Goal: Navigation & Orientation: Understand site structure

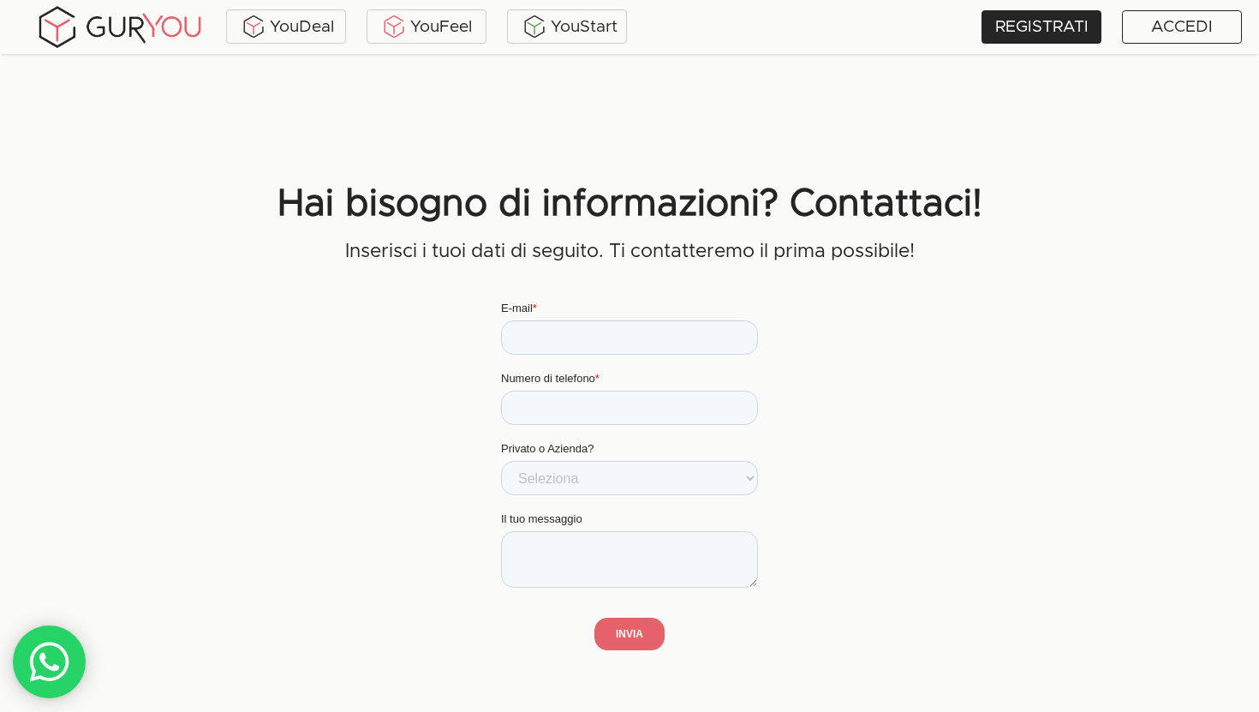
scroll to position [3676, 0]
click at [292, 22] on div "YouDeal" at bounding box center [285, 27] width 111 height 26
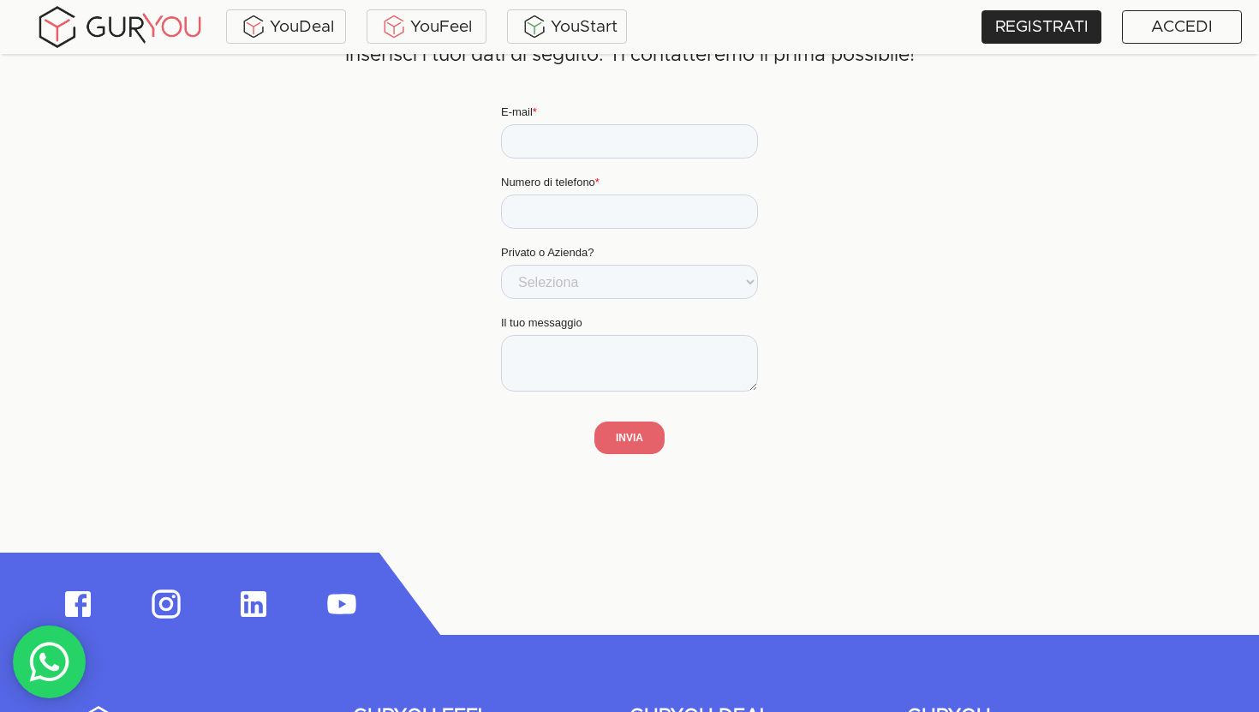
scroll to position [4508, 0]
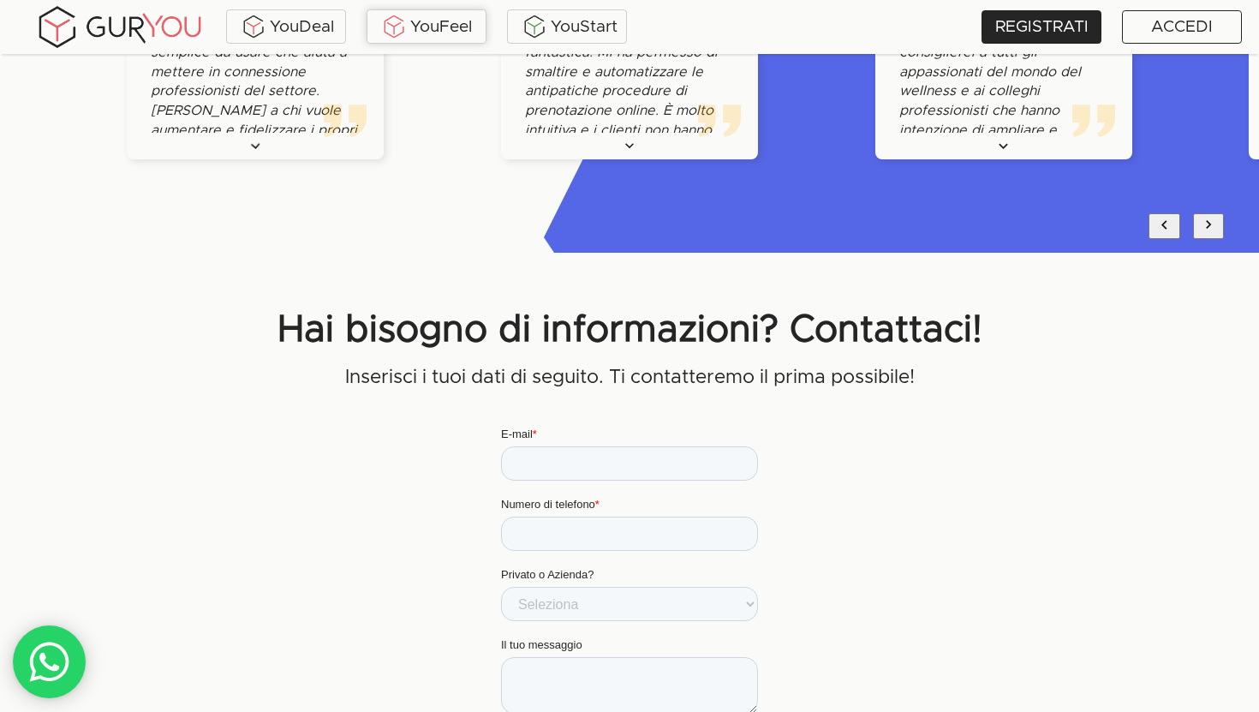
click at [415, 25] on div "YouFeel" at bounding box center [426, 27] width 111 height 26
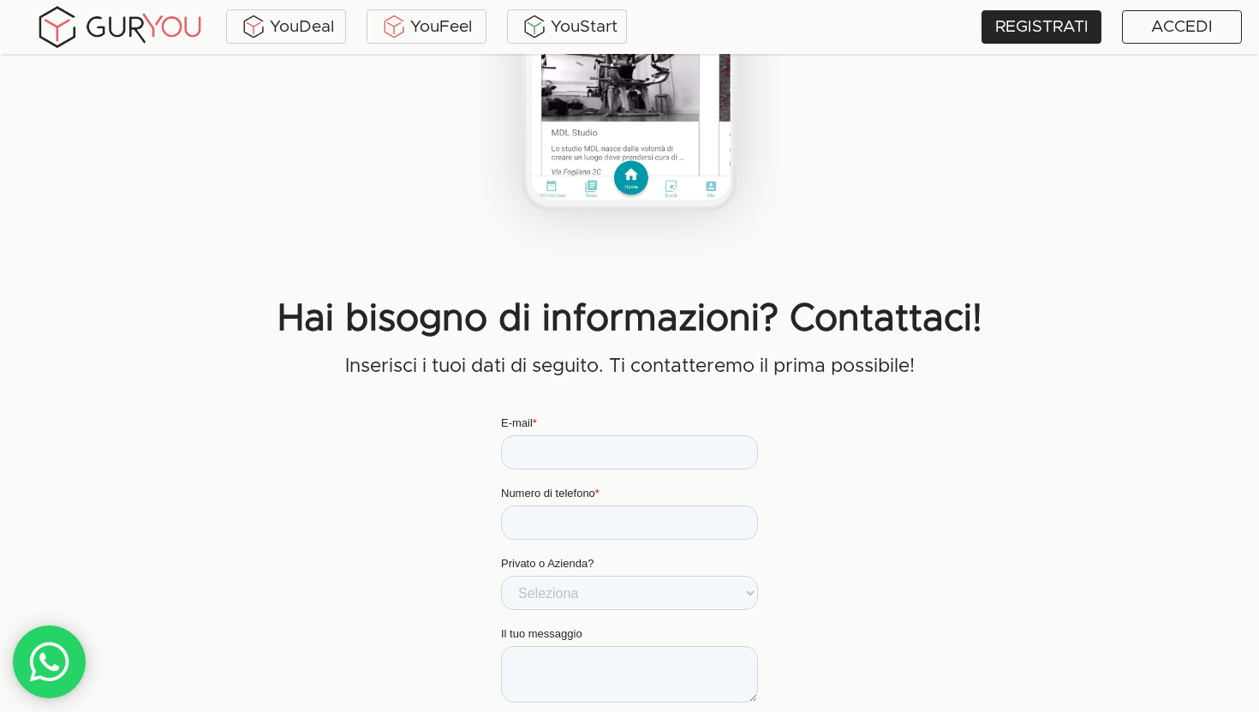
scroll to position [2763, 0]
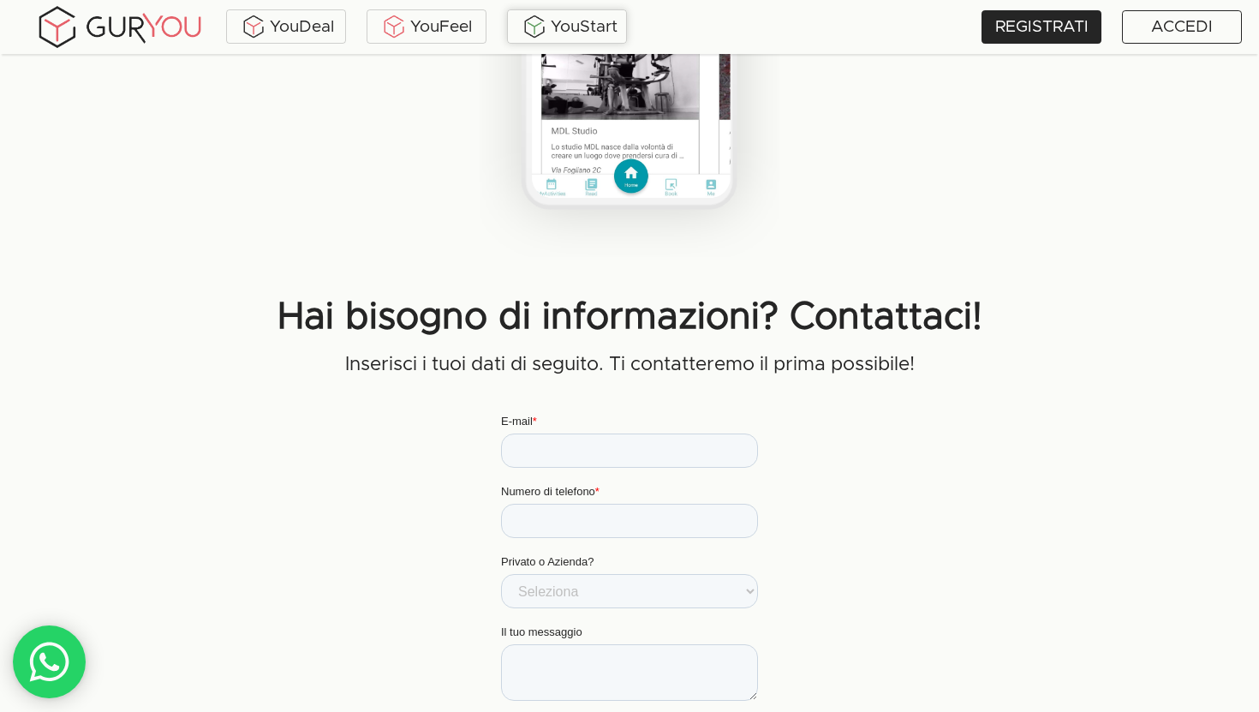
click at [566, 29] on div "YouStart" at bounding box center [566, 27] width 111 height 26
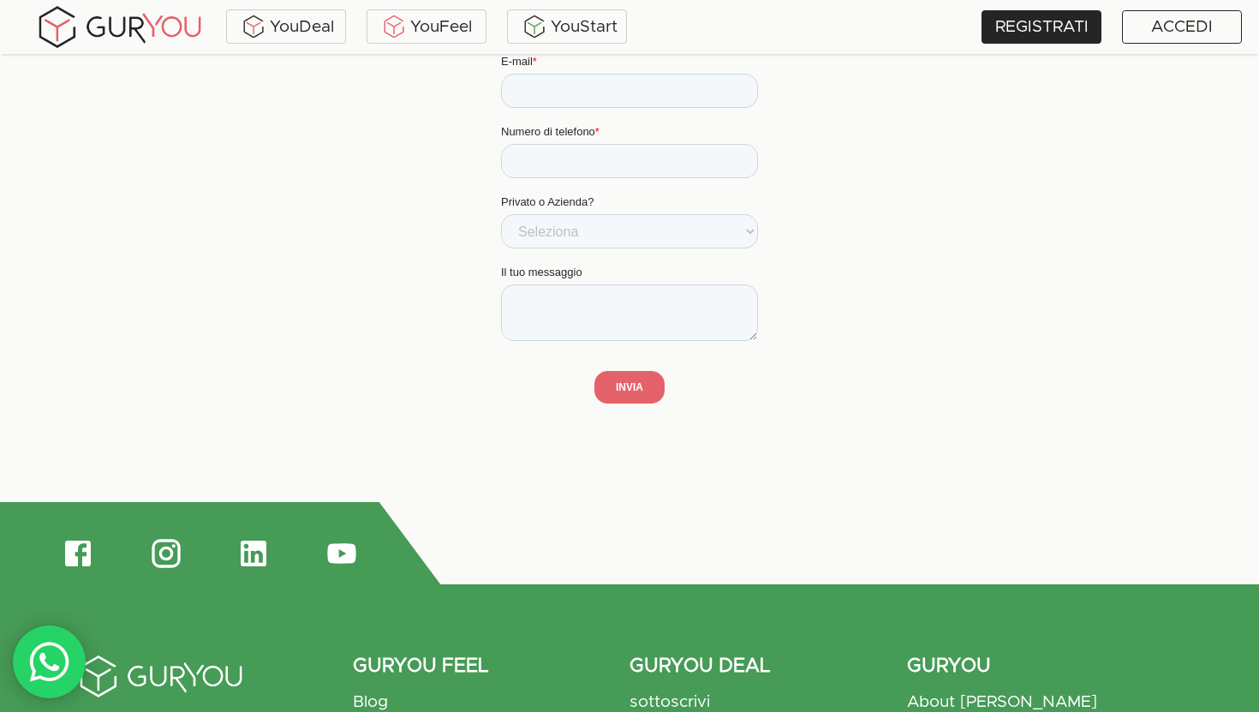
scroll to position [2516, 0]
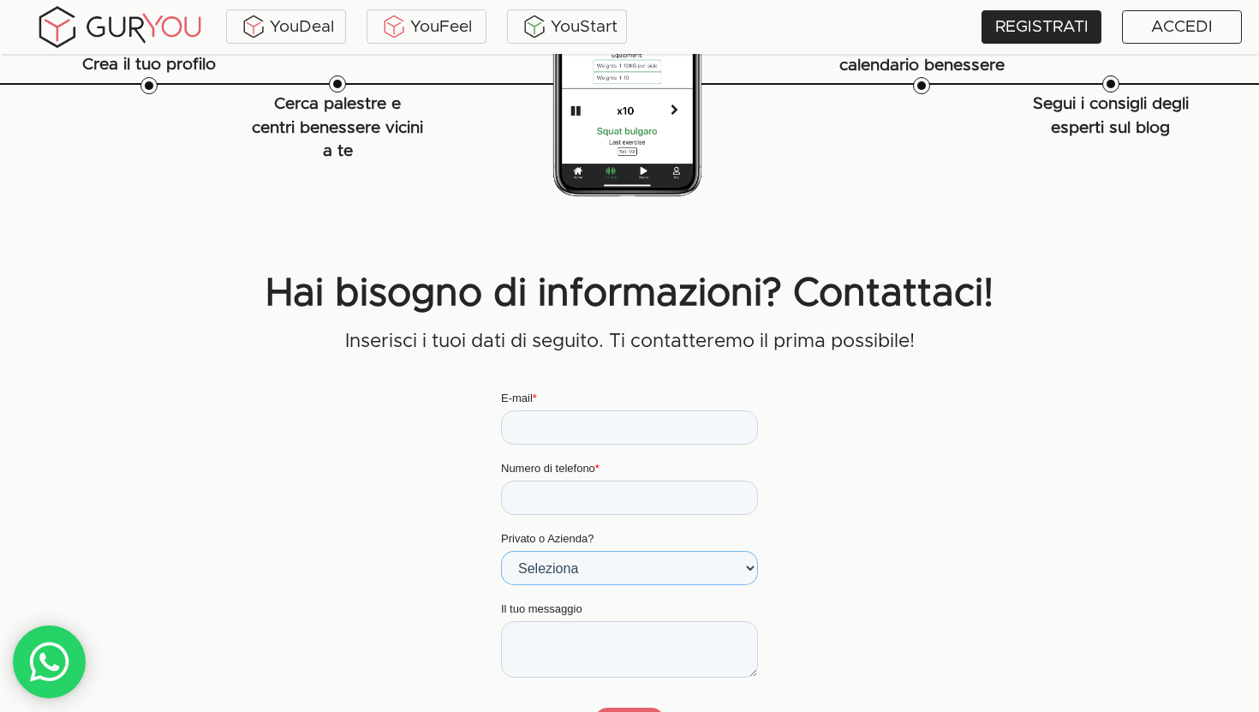
click at [620, 565] on select "Seleziona Utente privato Utente business" at bounding box center [629, 567] width 257 height 34
click at [693, 575] on select "Seleziona Utente privato Utente business" at bounding box center [629, 567] width 257 height 34
click at [180, 21] on img at bounding box center [119, 26] width 171 height 47
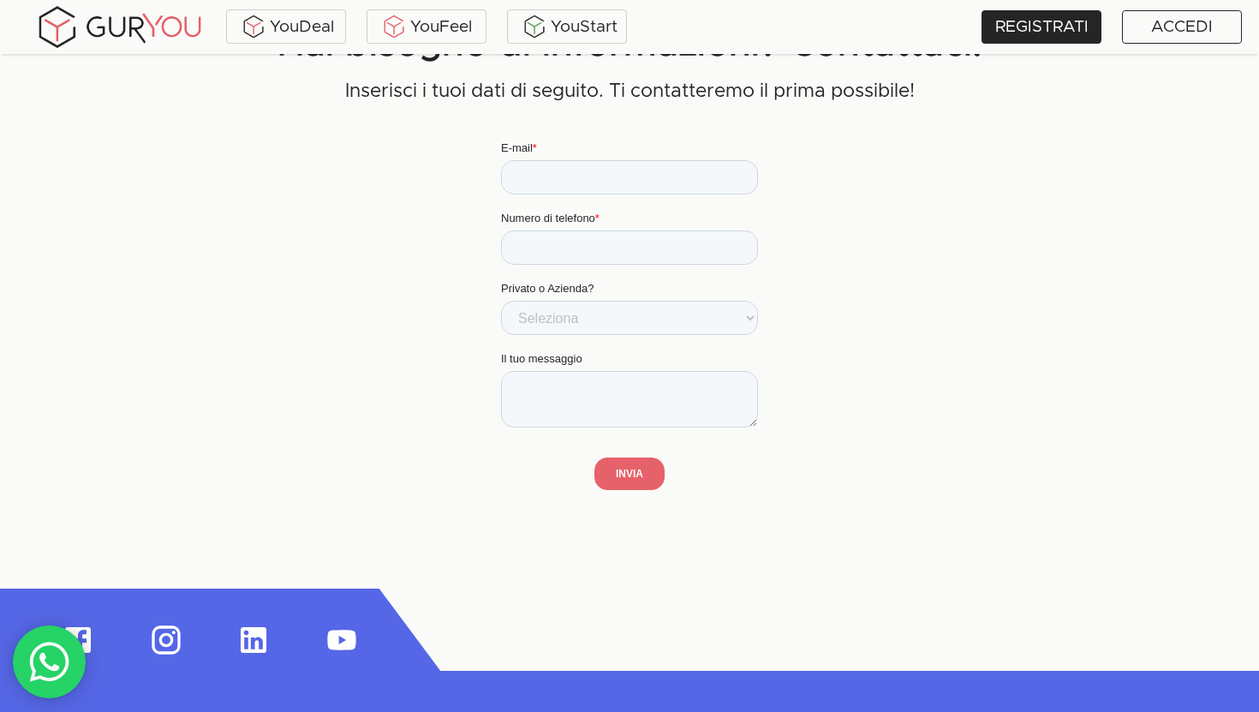
scroll to position [3829, 0]
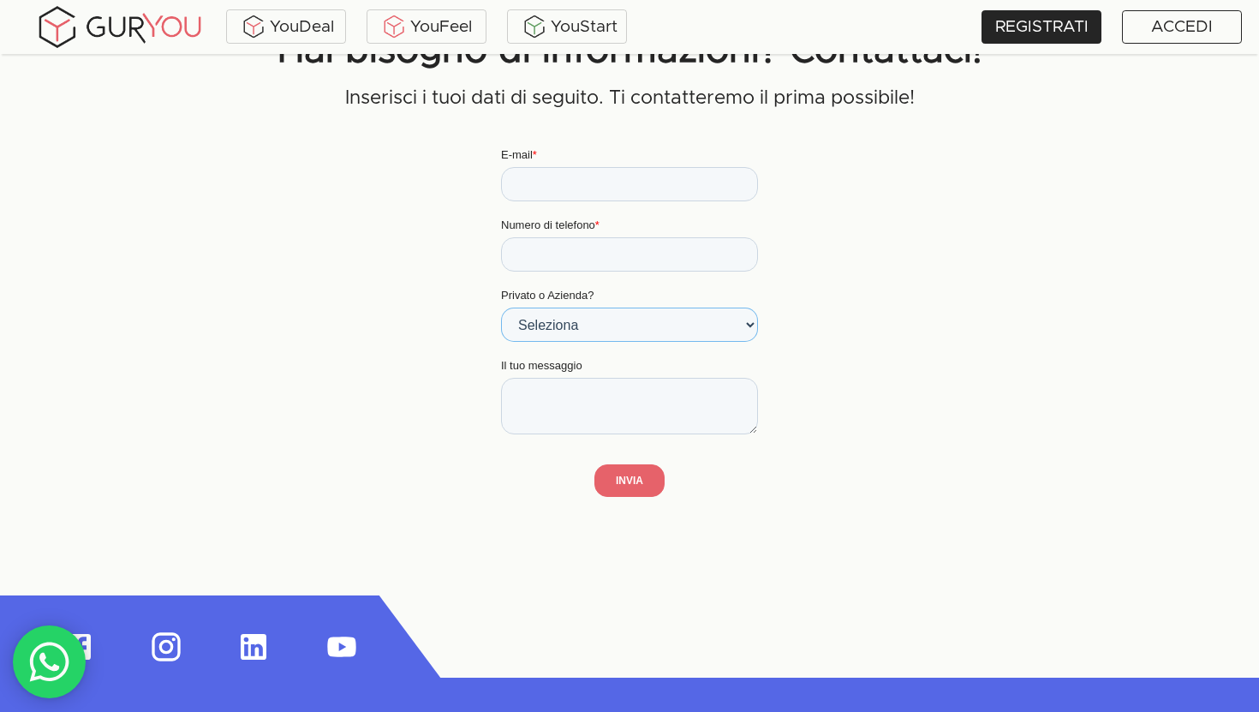
click at [530, 336] on select "Seleziona Utente privato Utente business" at bounding box center [629, 324] width 257 height 34
click at [448, 39] on div "YouFeel" at bounding box center [427, 26] width 120 height 34
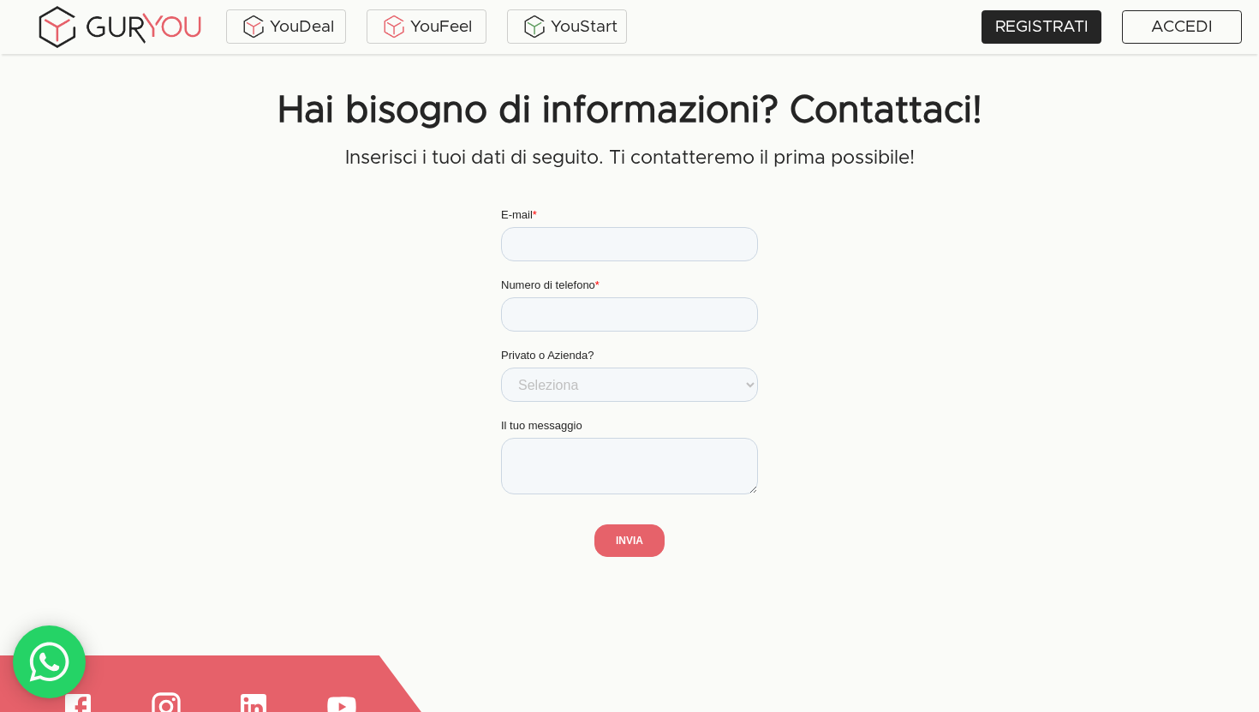
scroll to position [2969, 0]
click at [550, 44] on div "YouDeal YouFeel YouStart" at bounding box center [435, 26] width 837 height 47
click at [552, 41] on div "YouStart" at bounding box center [567, 26] width 120 height 34
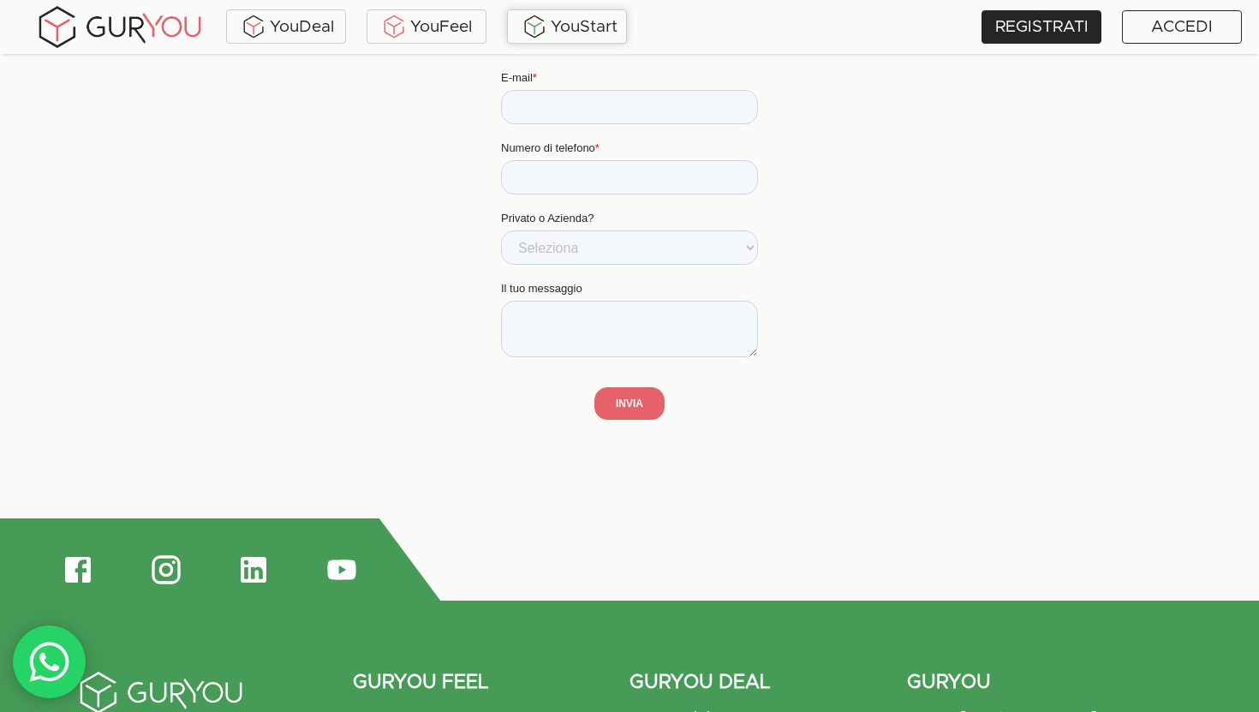
scroll to position [2825, 0]
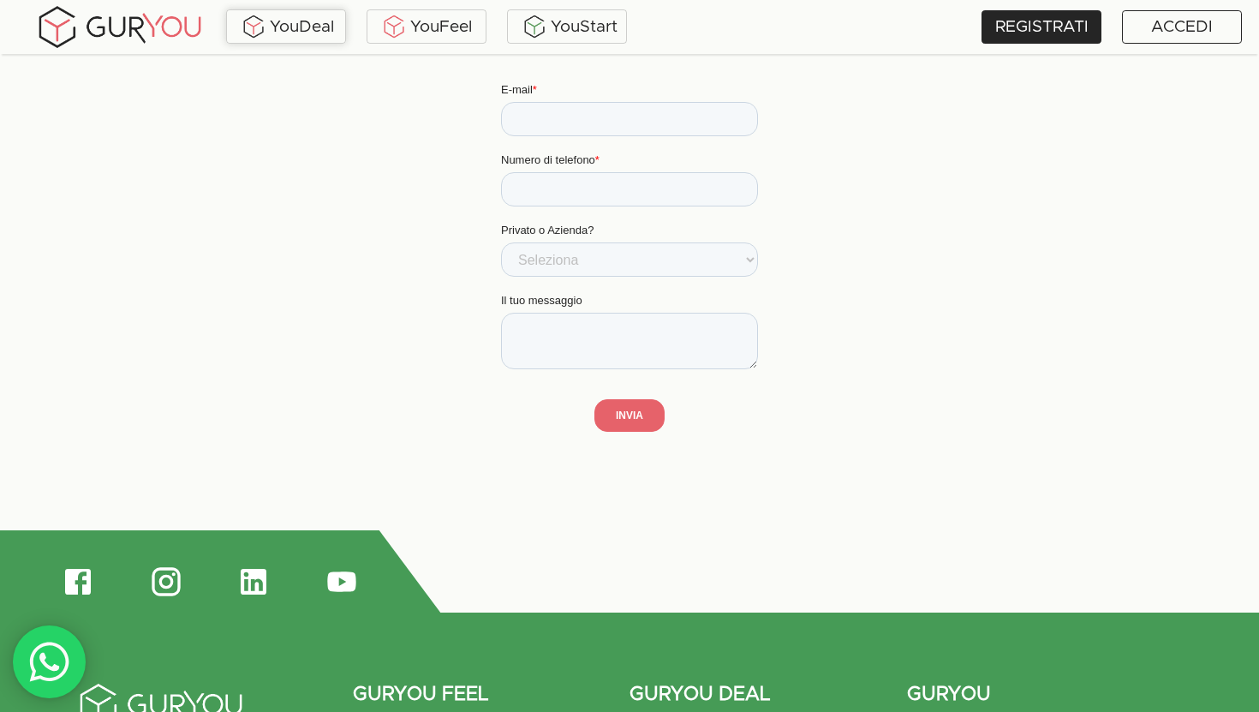
click at [278, 24] on div "YouDeal" at bounding box center [285, 27] width 111 height 26
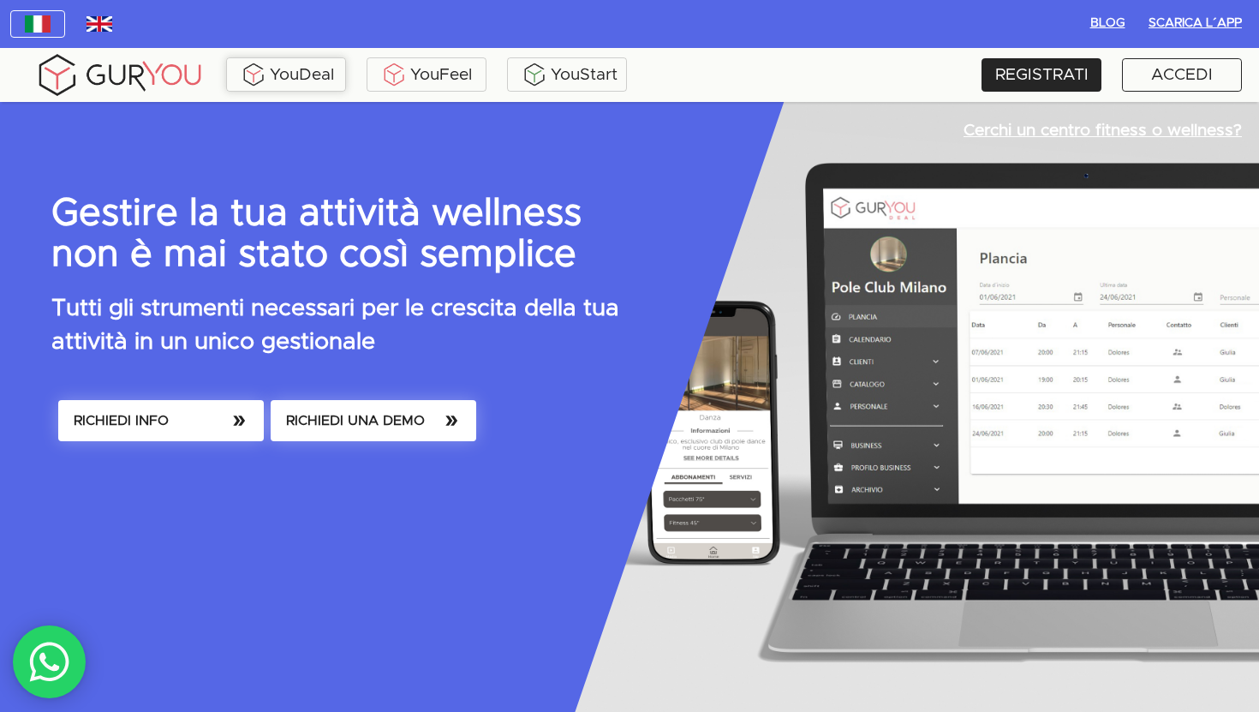
click at [312, 75] on div "YouDeal" at bounding box center [285, 75] width 111 height 26
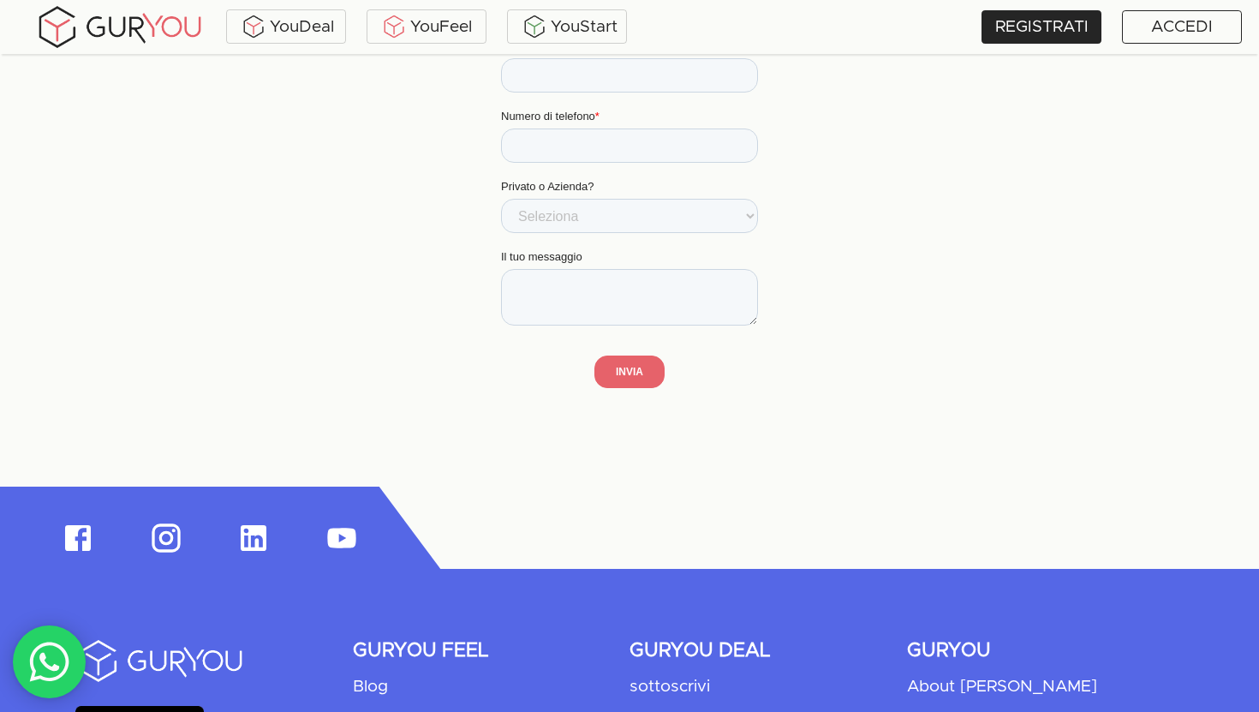
scroll to position [4890, 0]
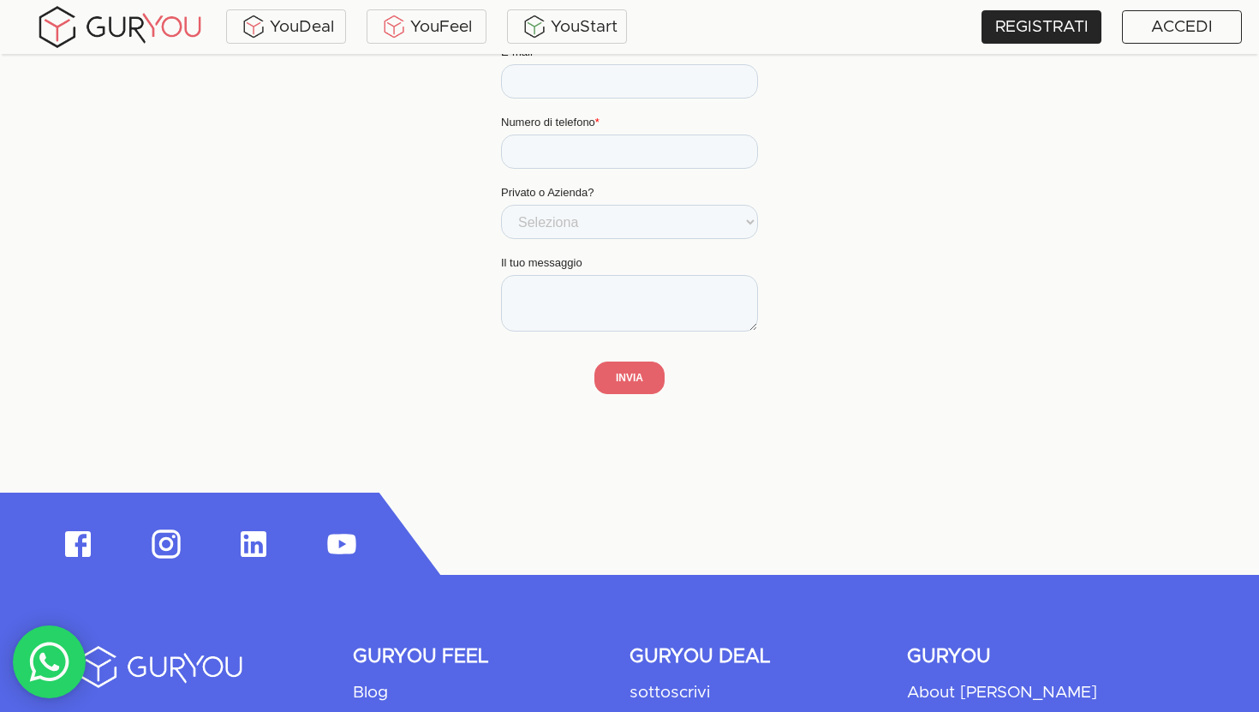
click at [152, 27] on img at bounding box center [119, 26] width 171 height 47
